Goal: Check status

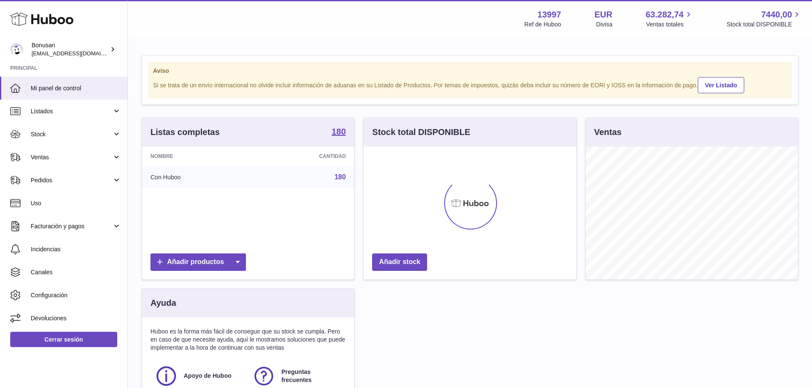
scroll to position [133, 213]
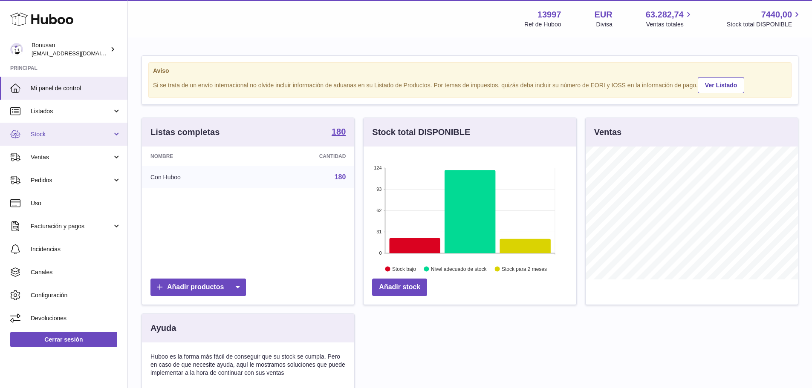
click at [116, 135] on link "Stock" at bounding box center [63, 134] width 127 height 23
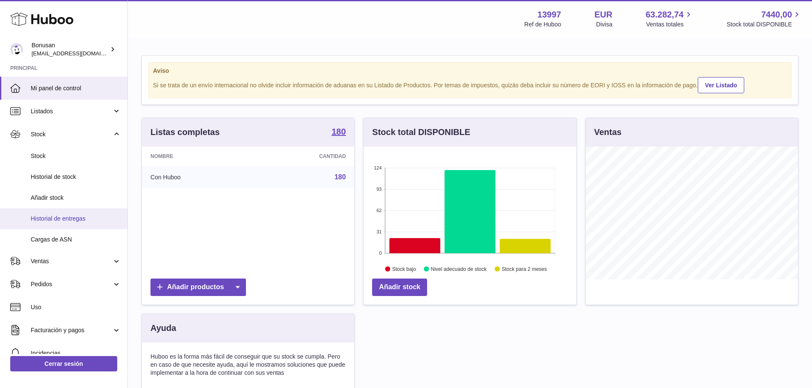
click at [58, 220] on span "Historial de entregas" at bounding box center [76, 219] width 90 height 8
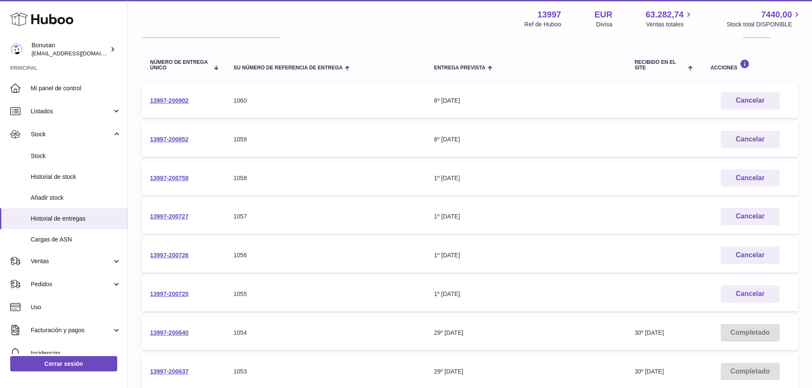
scroll to position [256, 0]
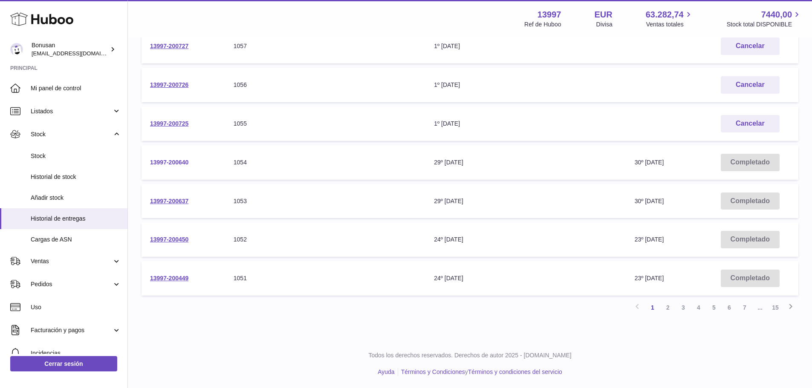
click at [164, 161] on link "13997-200640" at bounding box center [169, 162] width 38 height 7
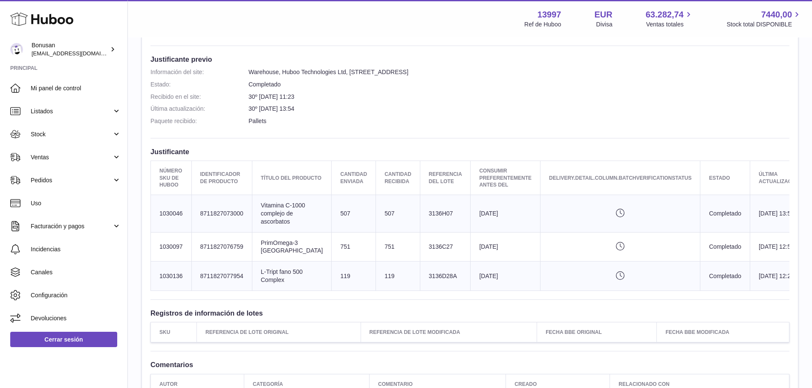
scroll to position [171, 0]
